Goal: Navigation & Orientation: Find specific page/section

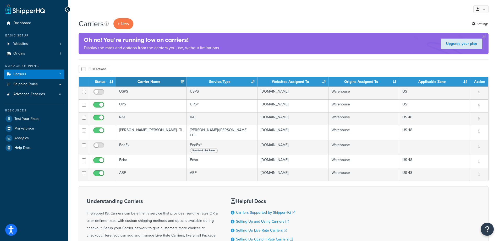
click at [350, 66] on div "Bulk Actions Duplicate [GEOGRAPHIC_DATA]" at bounding box center [284, 69] width 410 height 8
drag, startPoint x: 308, startPoint y: 63, endPoint x: 306, endPoint y: 57, distance: 6.1
click at [308, 62] on div "Carriers + New Settings Oh no! You’re running low on carriers! Display the rate…" at bounding box center [283, 161] width 431 height 286
click at [58, 85] on link "Shipping Rules" at bounding box center [34, 84] width 60 height 10
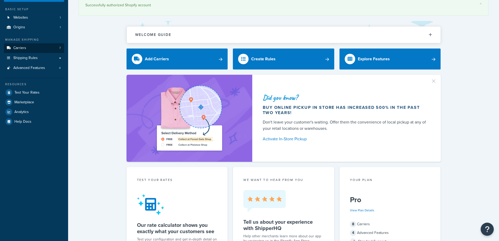
scroll to position [26, 0]
click at [22, 30] on span "Origins" at bounding box center [19, 27] width 12 height 4
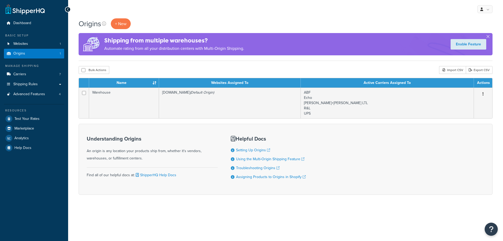
click at [17, 74] on span "Carriers" at bounding box center [19, 74] width 13 height 4
